Goal: Browse casually: Explore the website without a specific task or goal

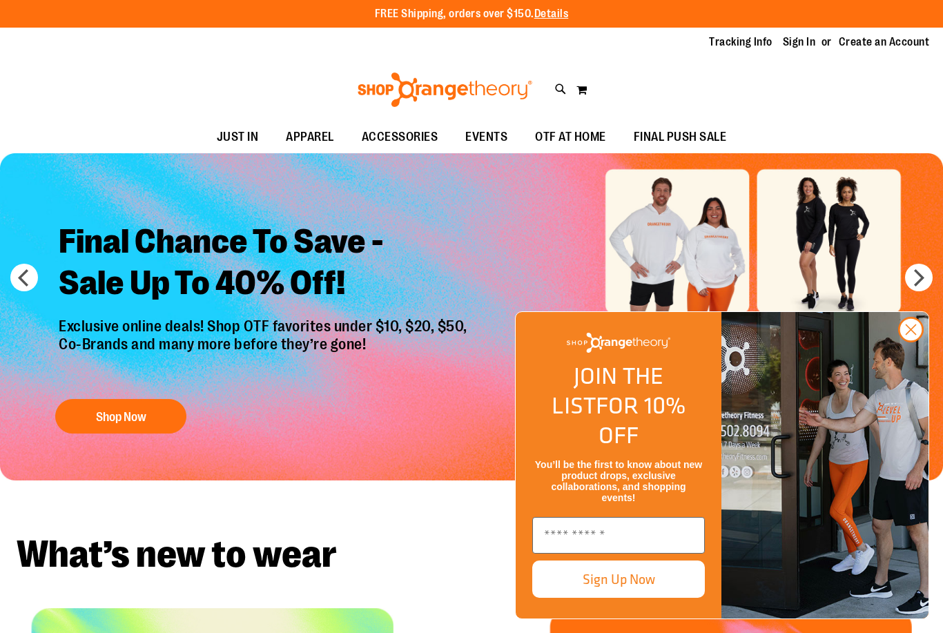
click at [905, 341] on circle "Close dialog" at bounding box center [911, 329] width 23 height 23
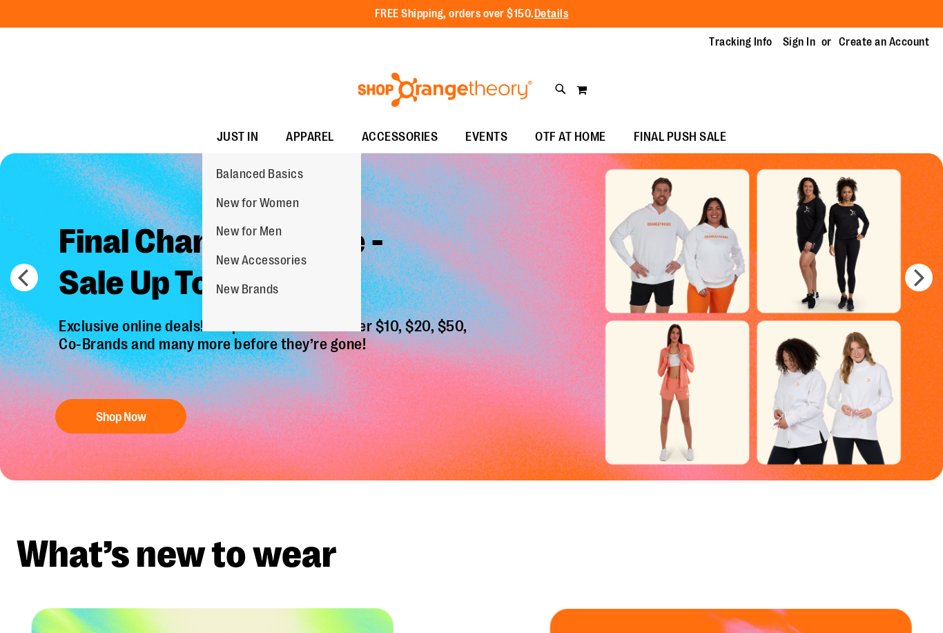
click at [229, 208] on span "New for Women" at bounding box center [258, 204] width 84 height 17
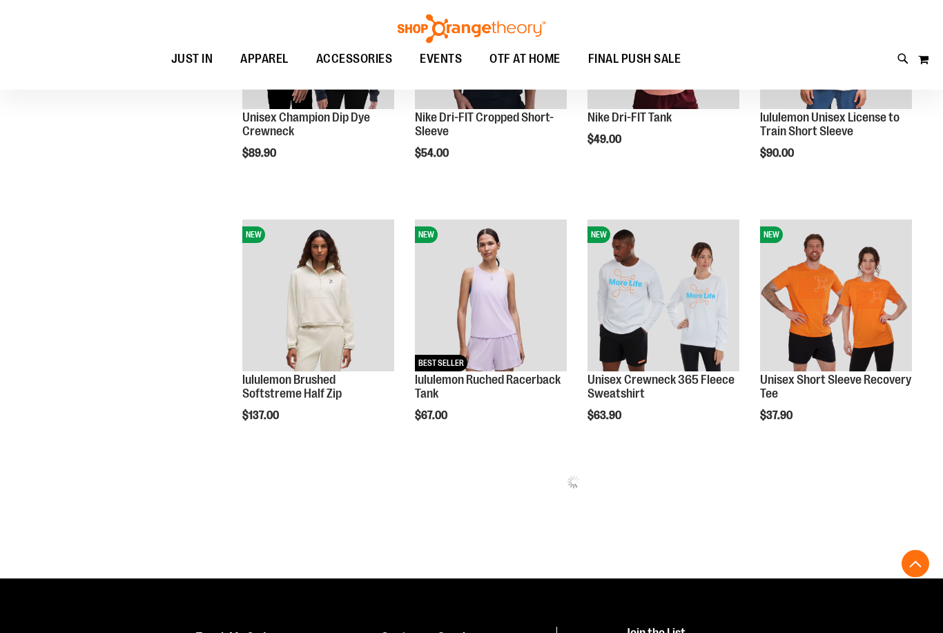
scroll to position [586, 0]
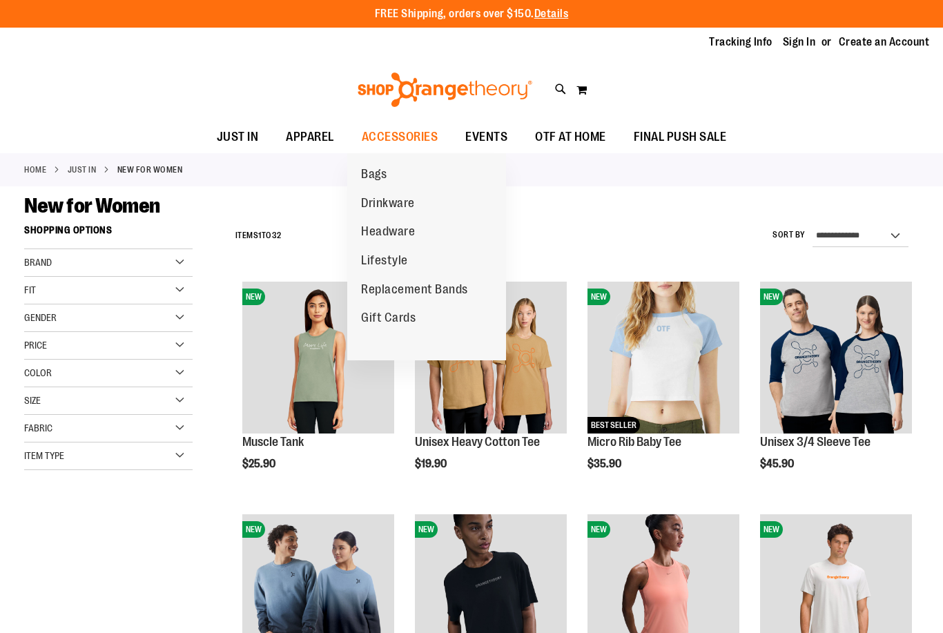
click at [383, 231] on span "Headware" at bounding box center [388, 232] width 54 height 17
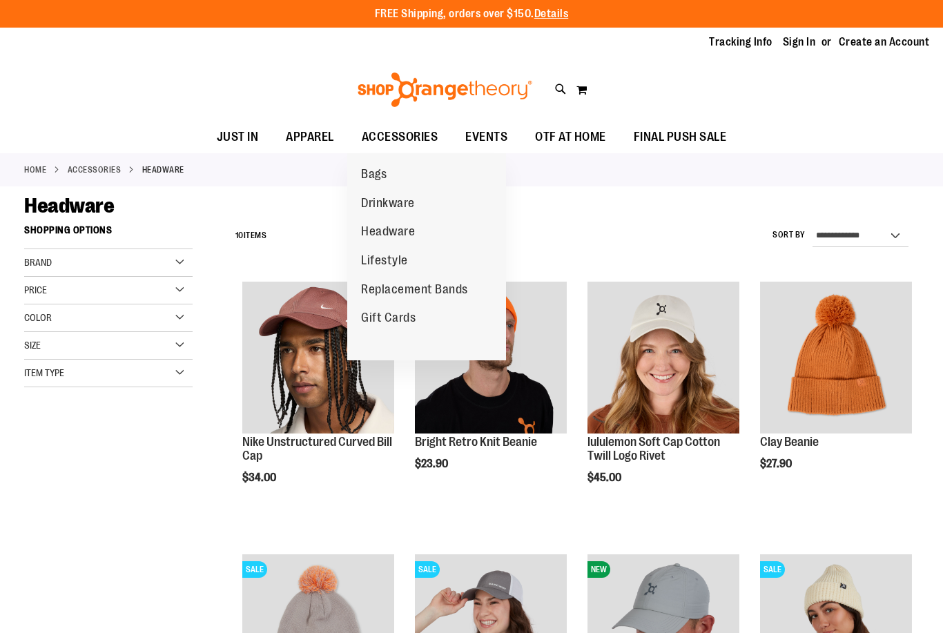
click at [372, 264] on span "Lifestyle" at bounding box center [384, 261] width 47 height 17
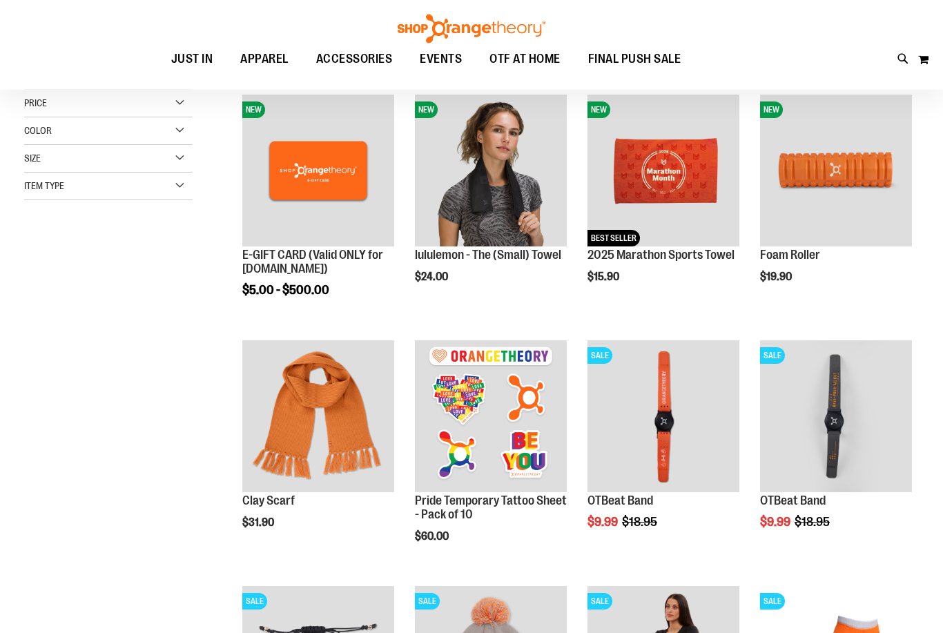
scroll to position [34, 0]
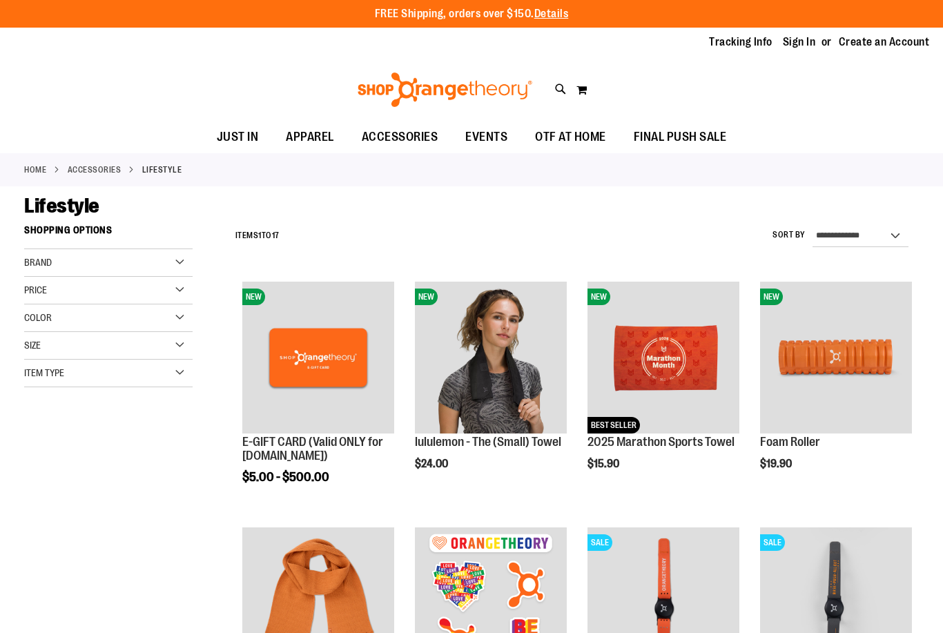
click at [485, 136] on span "EVENTS" at bounding box center [486, 137] width 42 height 31
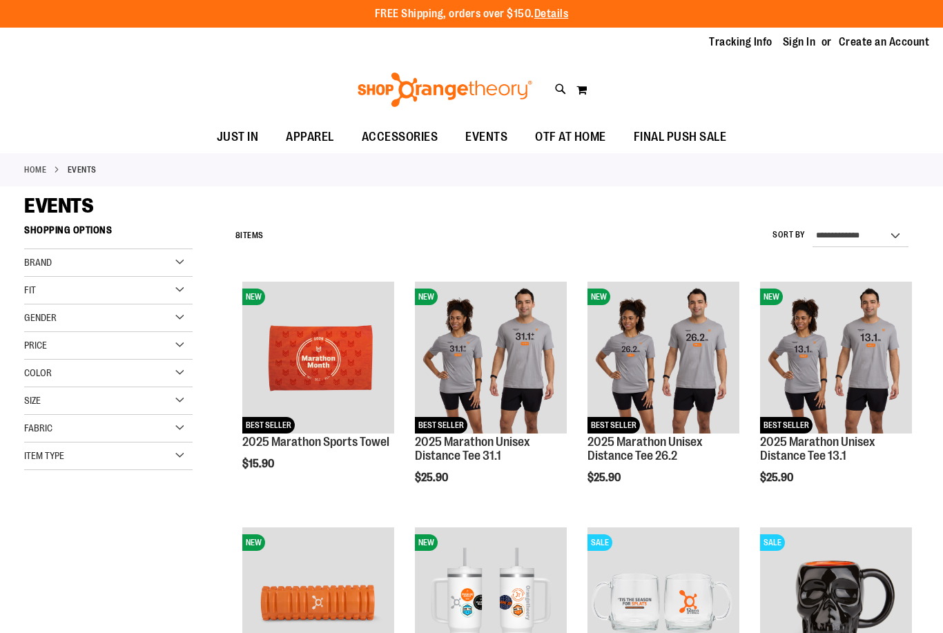
click at [485, 135] on span "EVENTS" at bounding box center [486, 137] width 42 height 31
